Goal: Task Accomplishment & Management: Manage account settings

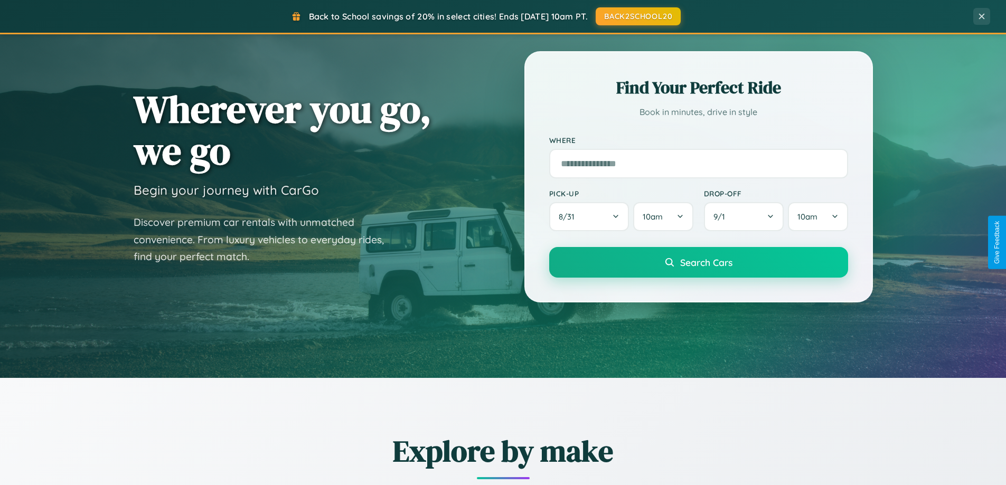
scroll to position [455, 0]
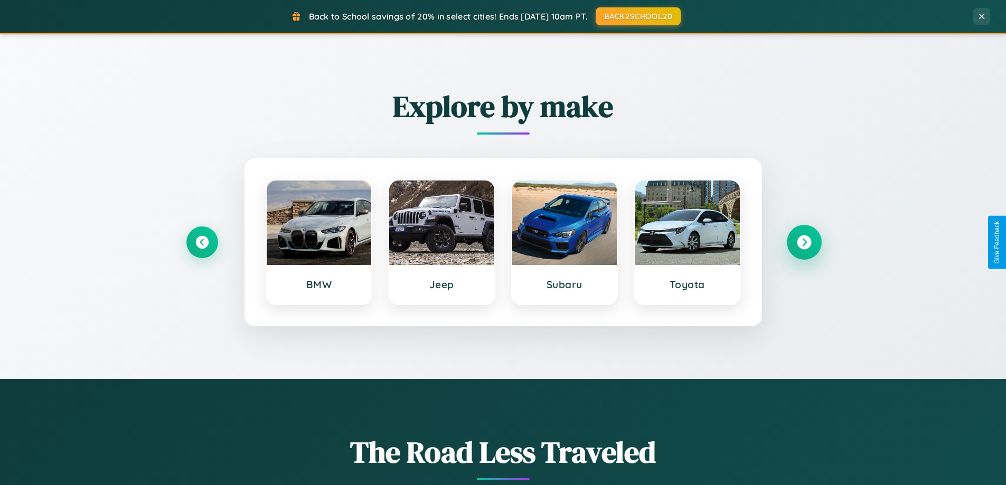
click at [803, 242] on icon at bounding box center [804, 242] width 14 height 14
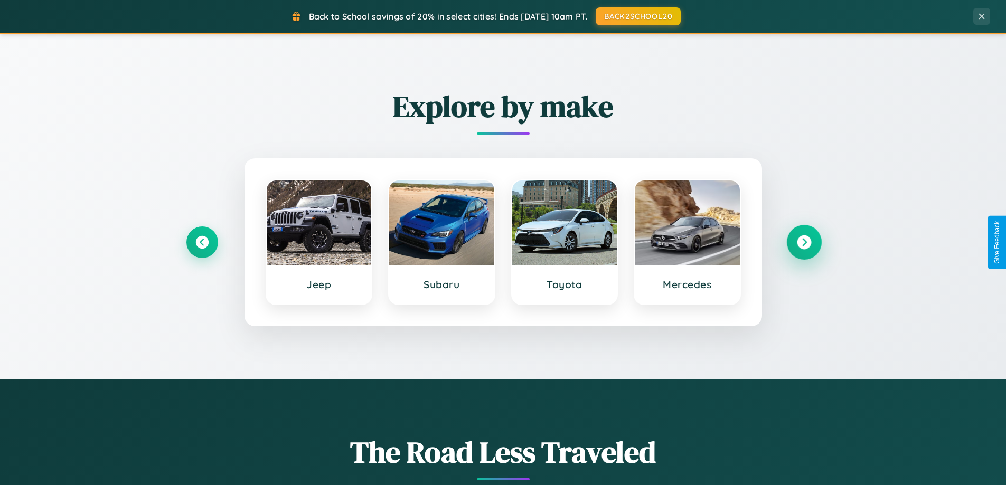
click at [803, 242] on icon at bounding box center [804, 242] width 14 height 14
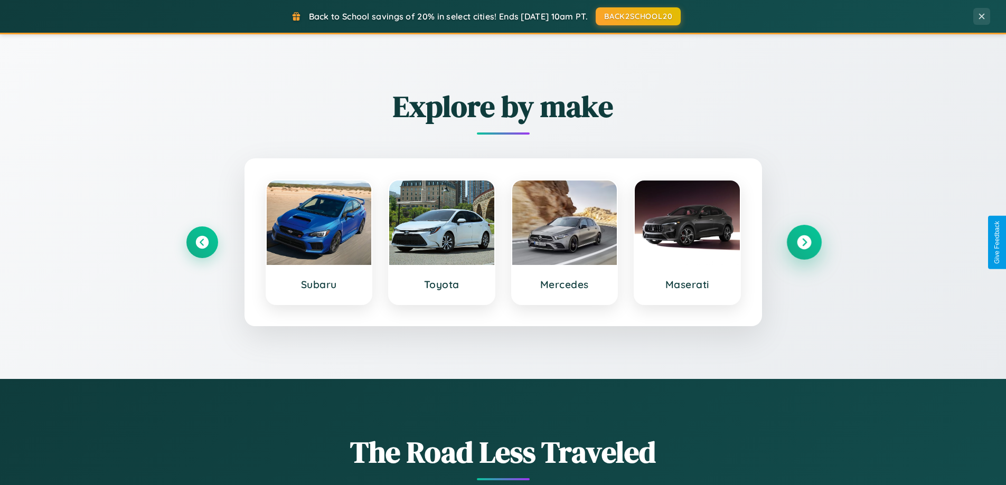
click at [803, 242] on icon at bounding box center [804, 242] width 14 height 14
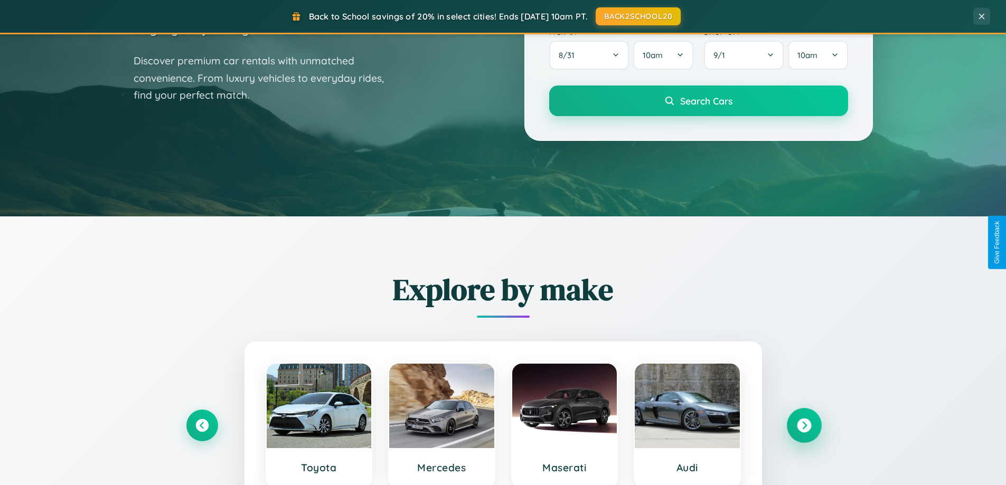
scroll to position [0, 0]
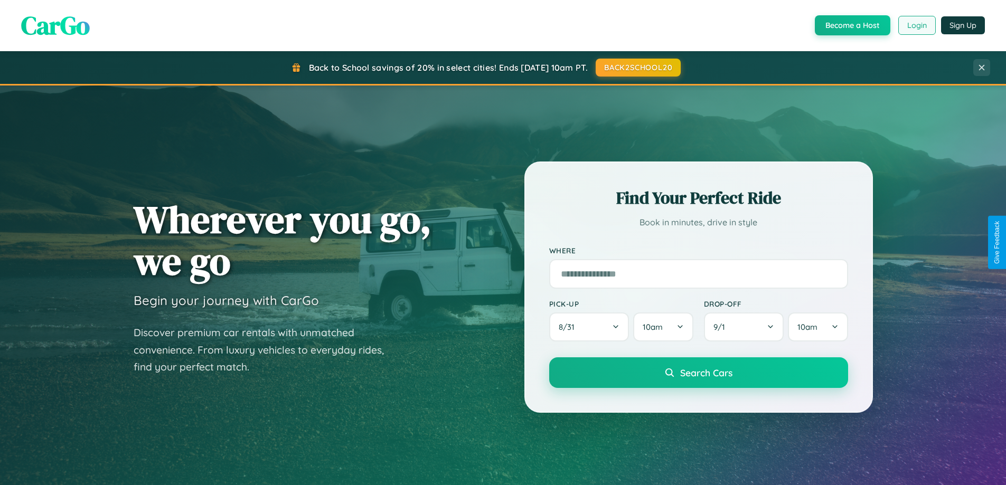
click at [916, 25] on button "Login" at bounding box center [916, 25] width 37 height 19
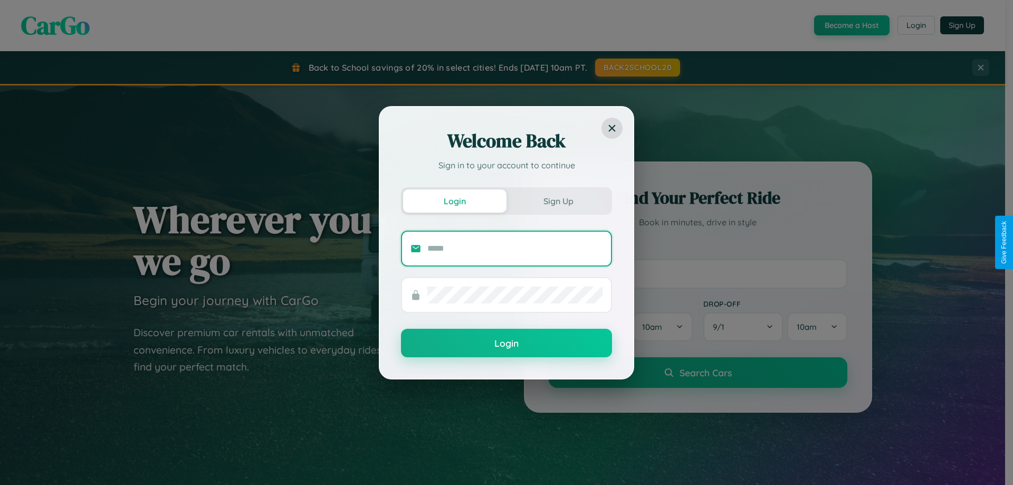
click at [515, 248] on input "text" at bounding box center [515, 248] width 175 height 17
type input "**********"
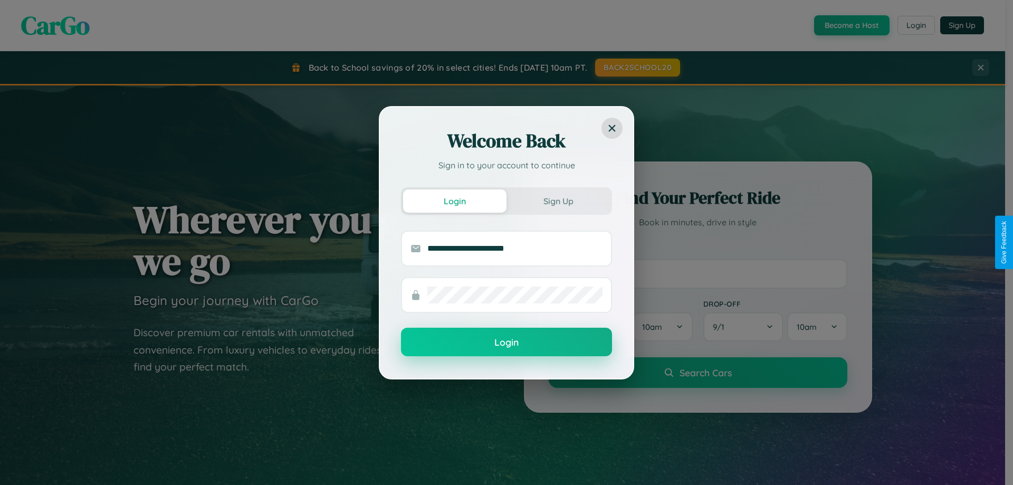
click at [507, 342] on button "Login" at bounding box center [506, 342] width 211 height 29
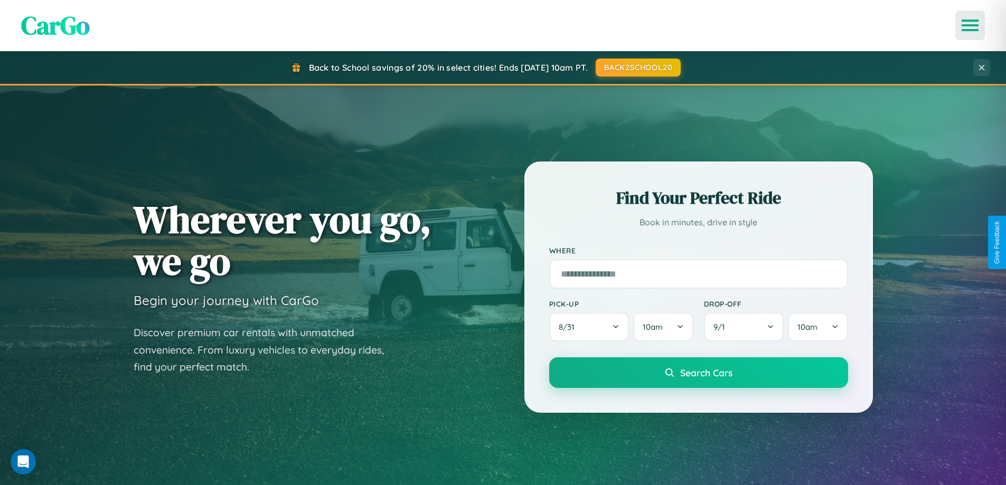
click at [970, 25] on icon "Open menu" at bounding box center [969, 26] width 15 height 10
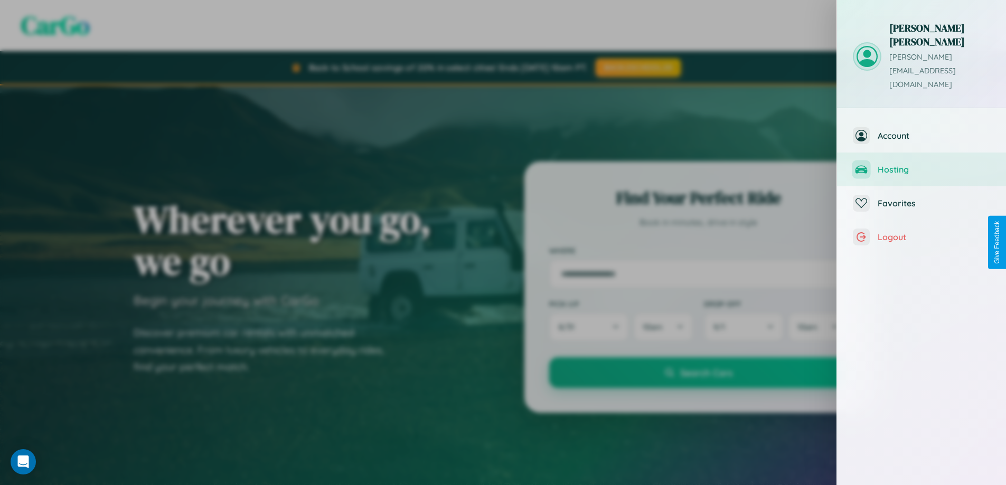
click at [921, 164] on span "Hosting" at bounding box center [933, 169] width 112 height 11
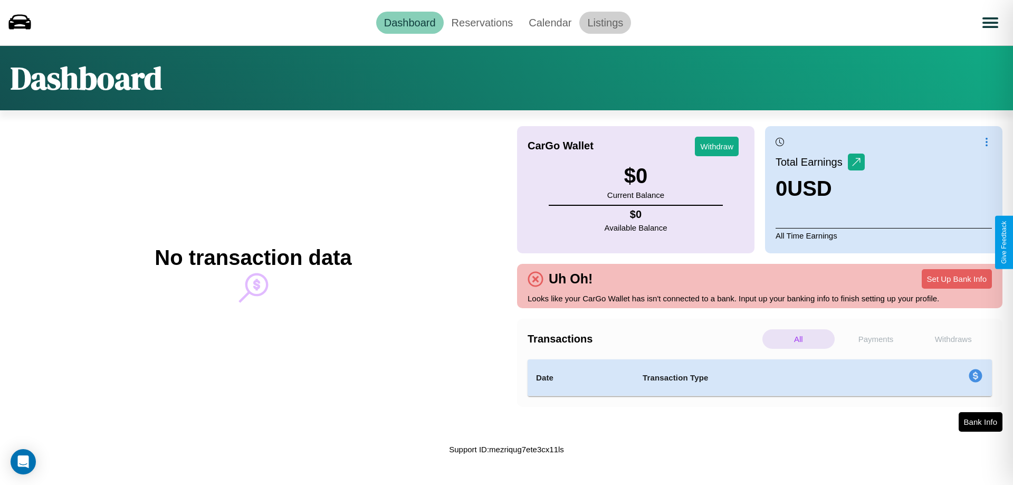
click at [605, 22] on link "Listings" at bounding box center [606, 23] width 52 height 22
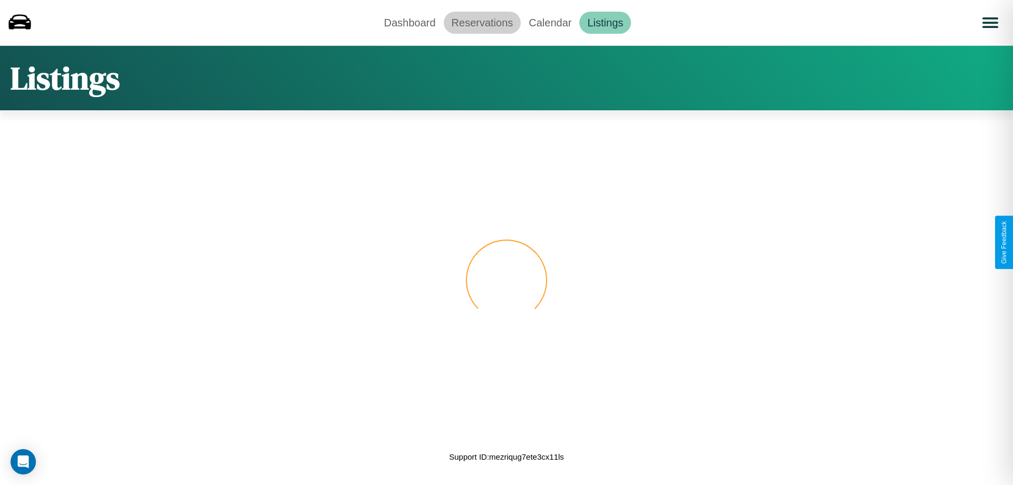
click at [482, 22] on link "Reservations" at bounding box center [483, 23] width 78 height 22
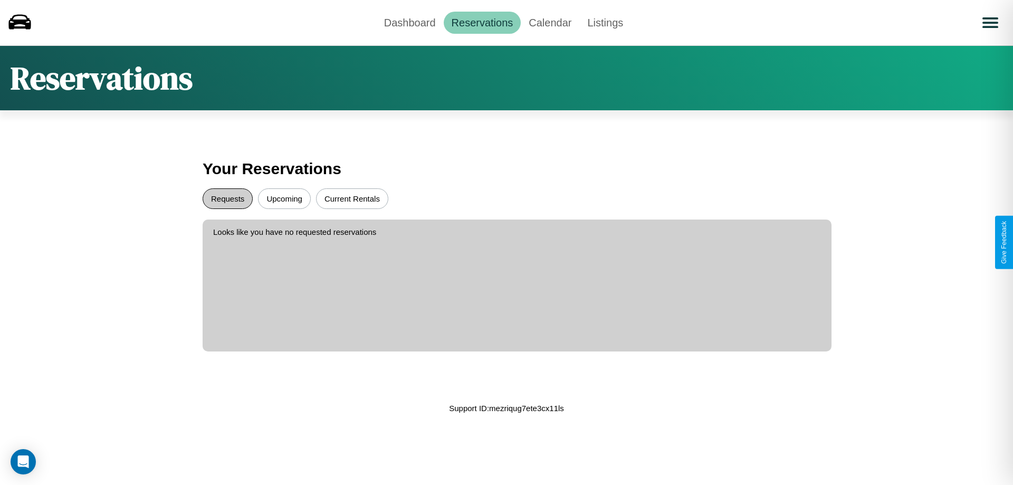
click at [228, 198] on button "Requests" at bounding box center [228, 198] width 50 height 21
click at [352, 198] on button "Current Rentals" at bounding box center [352, 198] width 72 height 21
click at [410, 22] on link "Dashboard" at bounding box center [410, 23] width 68 height 22
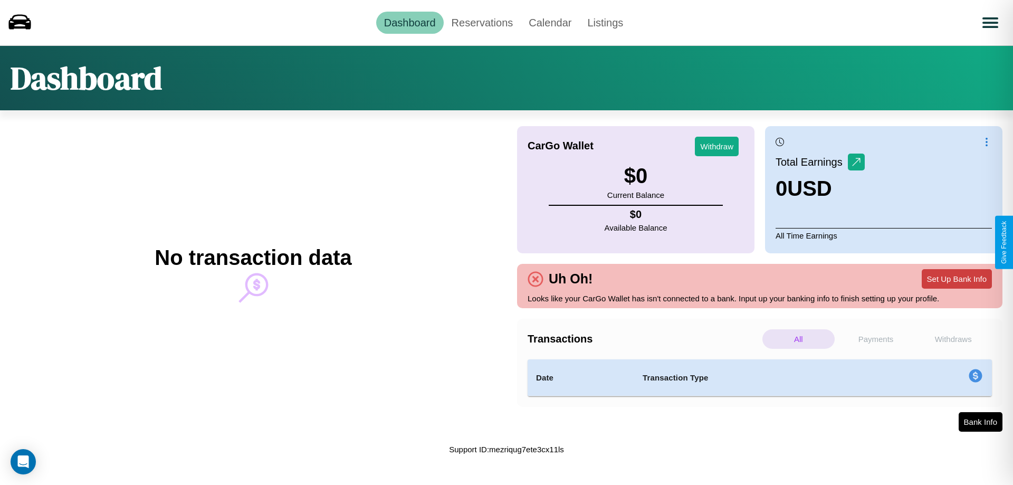
click at [957, 279] on button "Set Up Bank Info" at bounding box center [957, 279] width 70 height 20
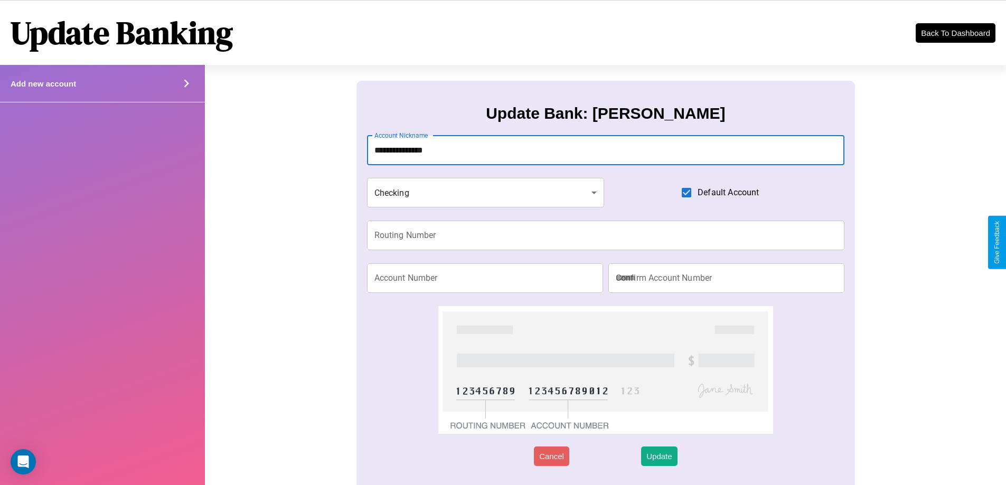
type input "**********"
